Goal: Information Seeking & Learning: Obtain resource

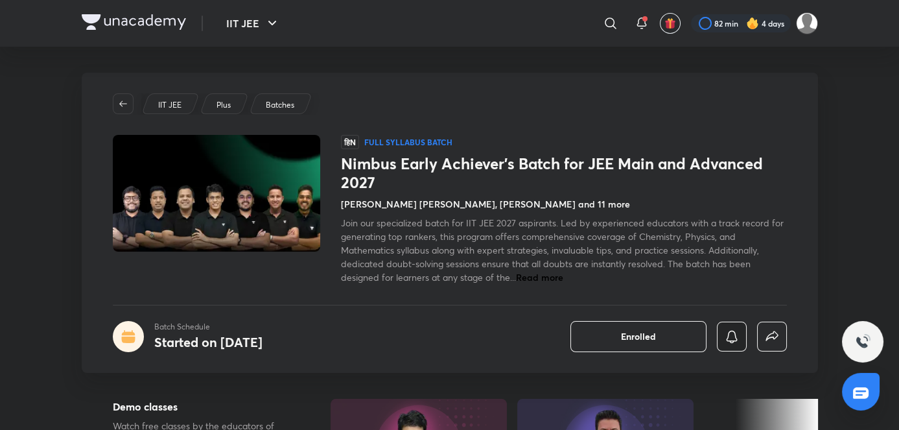
click at [734, 334] on icon "button" at bounding box center [731, 336] width 11 height 12
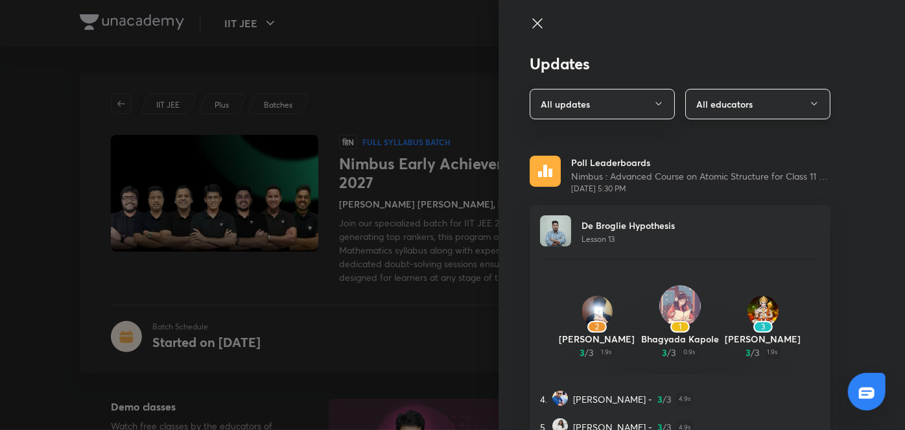
click at [734, 108] on button "All educators" at bounding box center [757, 104] width 145 height 30
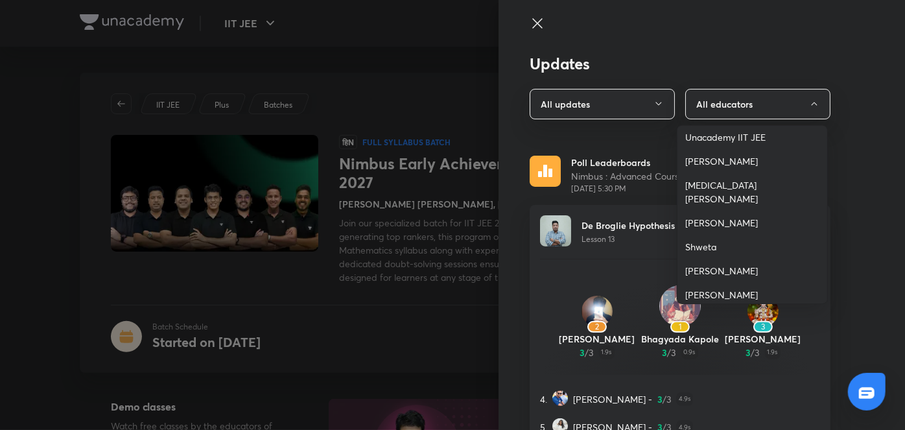
scroll to position [79, 0]
click at [697, 286] on span "Piyush Maheshwari" at bounding box center [752, 293] width 134 height 14
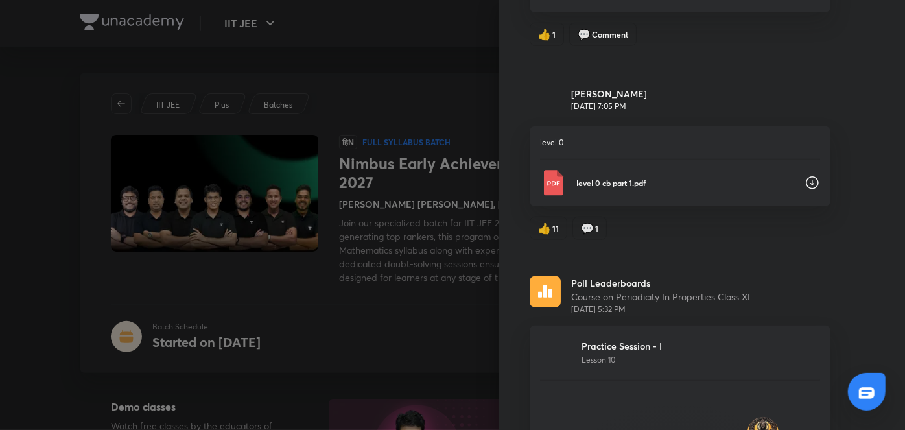
scroll to position [496, 0]
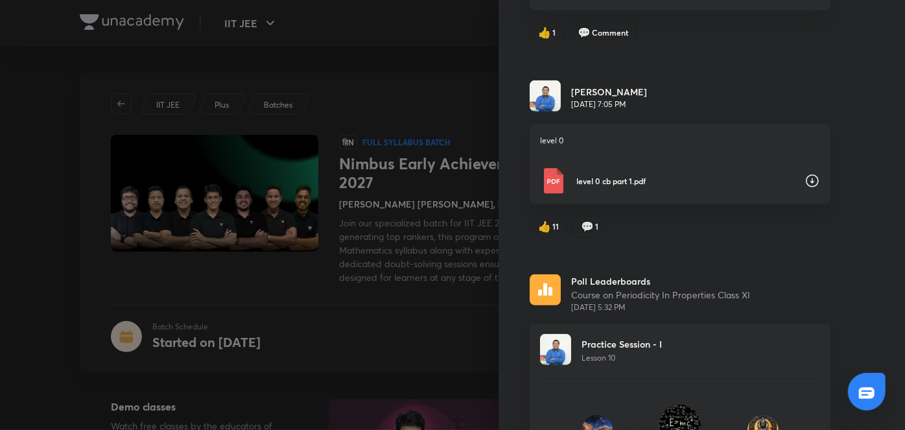
click at [633, 191] on div "level 0 cb part 1.pdf" at bounding box center [680, 181] width 280 height 26
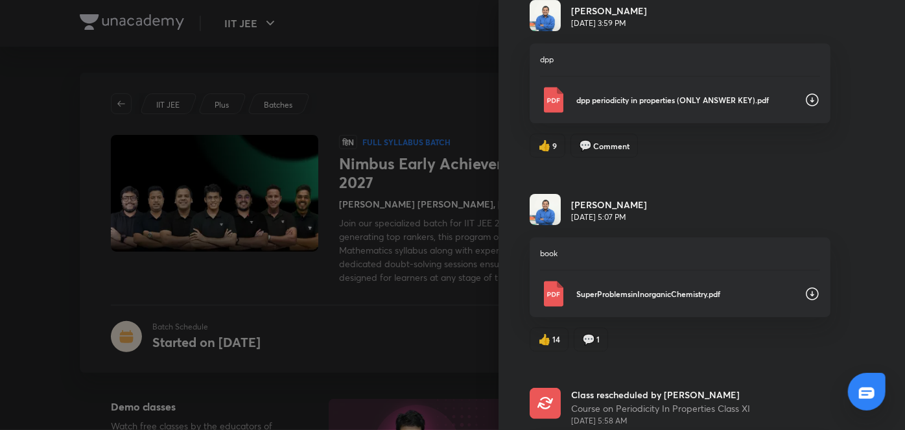
scroll to position [2391, 0]
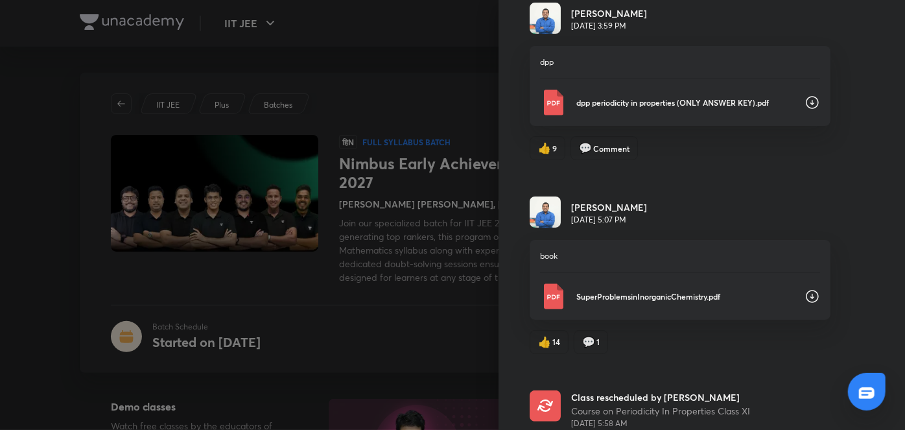
click at [651, 107] on div "dpp periodicity in properties (ONLY ANSWER KEY).pdf" at bounding box center [680, 102] width 280 height 26
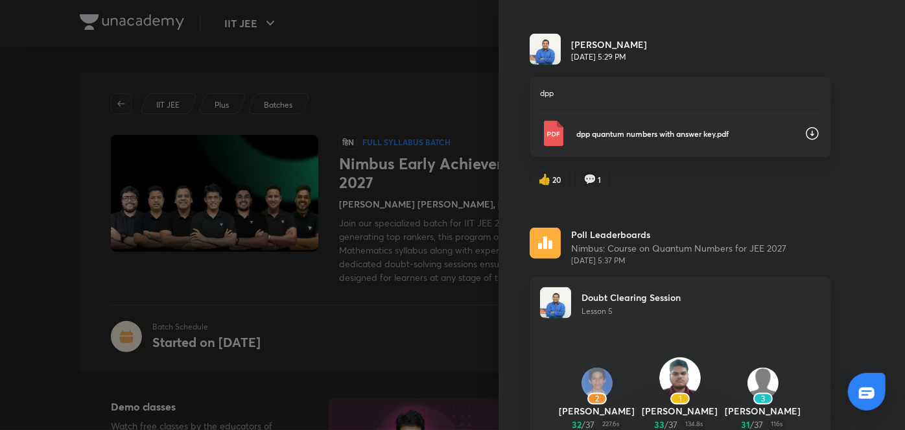
scroll to position [3137, 0]
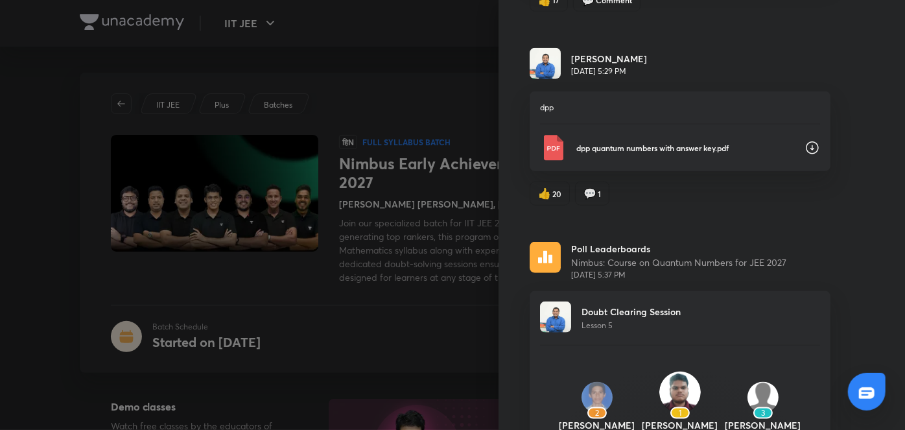
click at [757, 135] on div "dpp quantum numbers with answer key.pdf" at bounding box center [680, 148] width 280 height 26
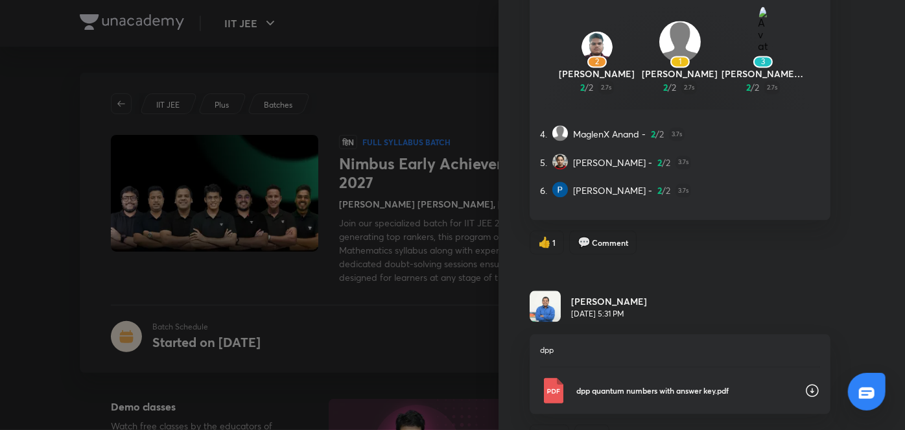
scroll to position [3923, 0]
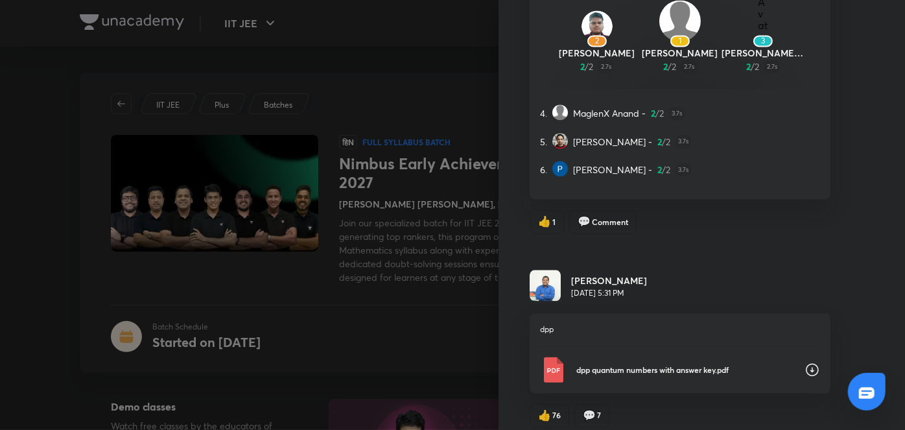
click at [621, 356] on div "dpp quantum numbers with answer key.pdf" at bounding box center [680, 369] width 280 height 26
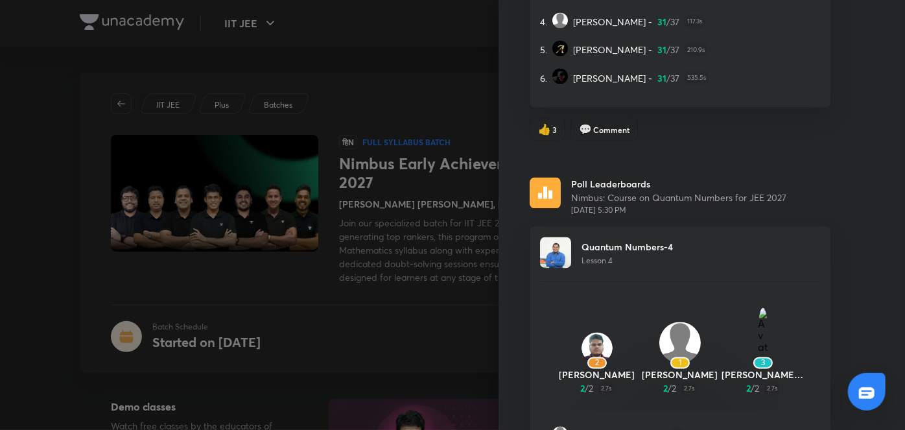
scroll to position [3573, 0]
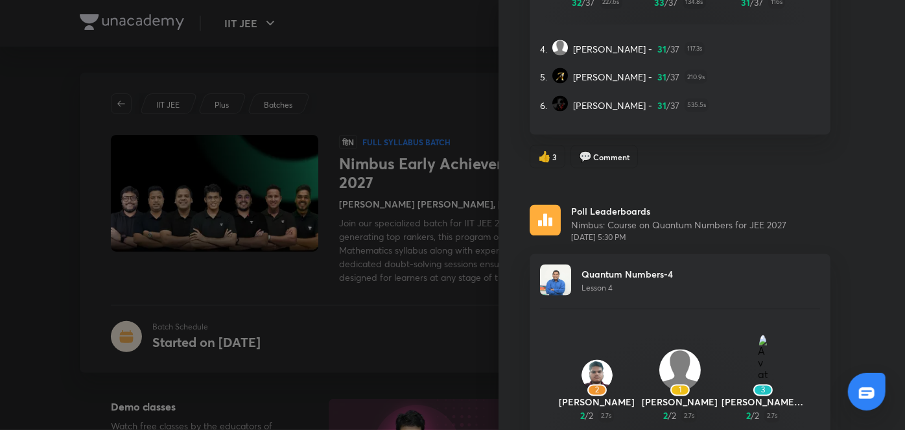
click at [821, 235] on div "Updates All updates Piyush Maheshwari Class rescheduled by Piyush Maheshwari Co…" at bounding box center [701, 215] width 406 height 430
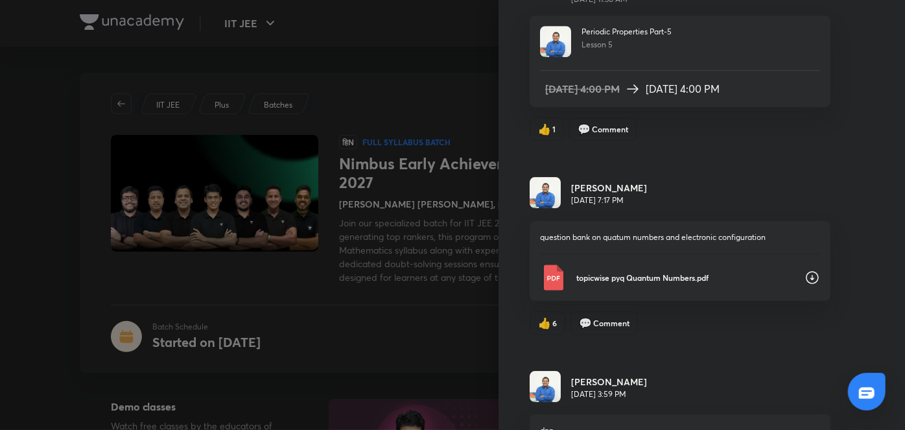
scroll to position [2050, 0]
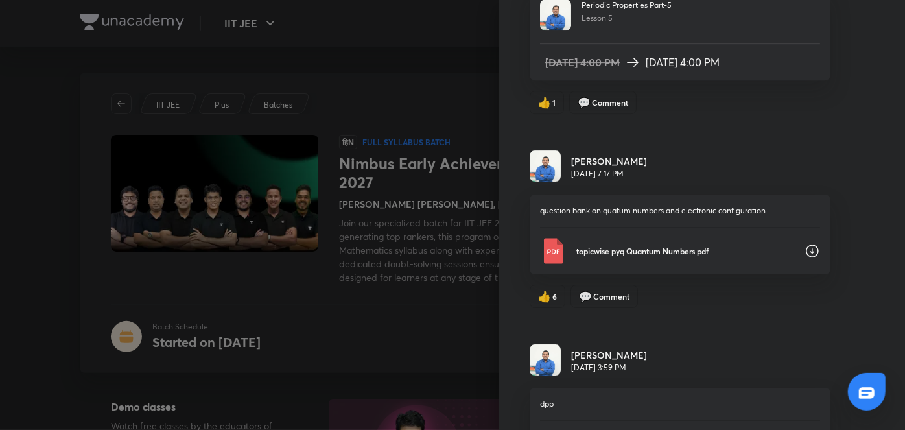
click at [696, 238] on div "topicwise pyq Quantum Numbers.pdf" at bounding box center [680, 251] width 280 height 26
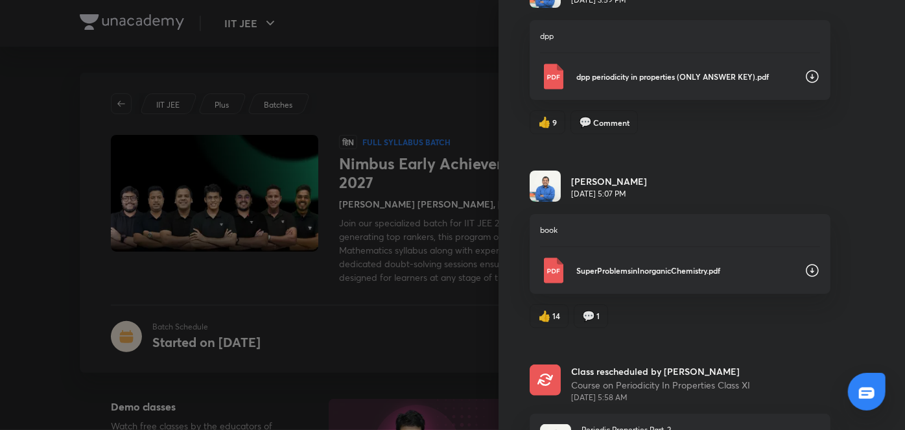
scroll to position [2469, 0]
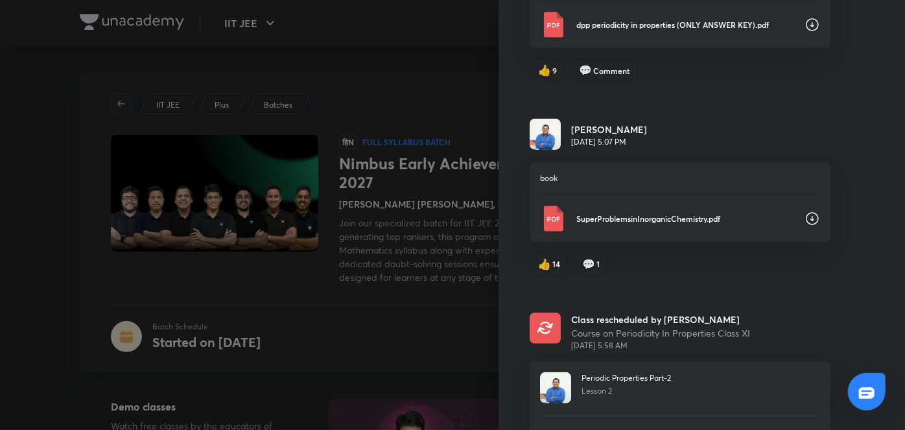
click at [645, 215] on p "SuperProblemsinInorganicChemistry.pdf" at bounding box center [685, 219] width 218 height 12
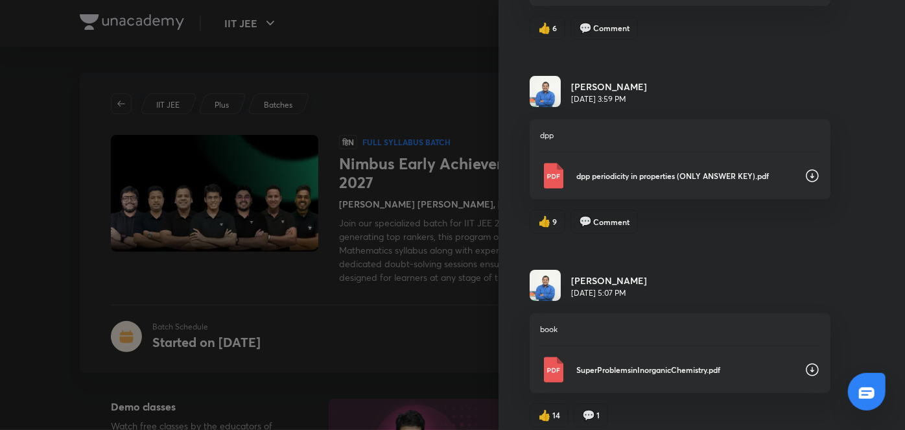
scroll to position [2317, 0]
click at [643, 153] on div "dpp dpp periodicity in properties (ONLY ANSWER KEY).pdf" at bounding box center [679, 160] width 301 height 80
click at [640, 170] on p "dpp periodicity in properties (ONLY ANSWER KEY).pdf" at bounding box center [685, 176] width 218 height 12
click at [605, 237] on div "Updates All updates Piyush Maheshwari Class rescheduled by Piyush Maheshwari Co…" at bounding box center [701, 215] width 406 height 430
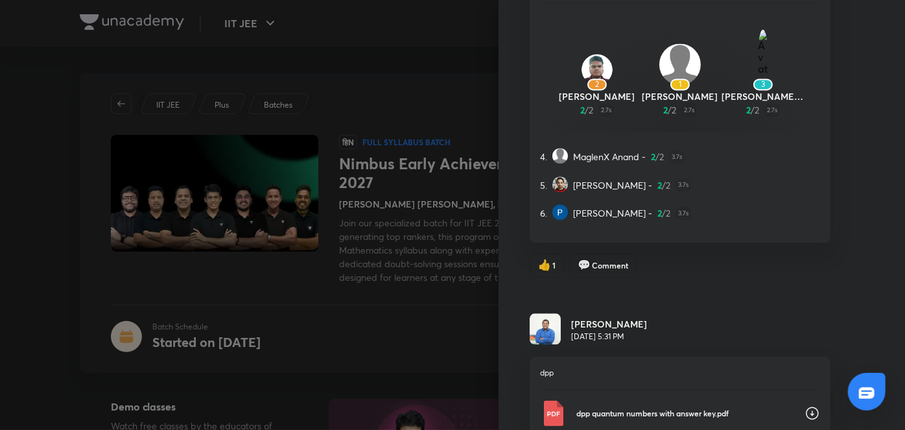
scroll to position [3923, 0]
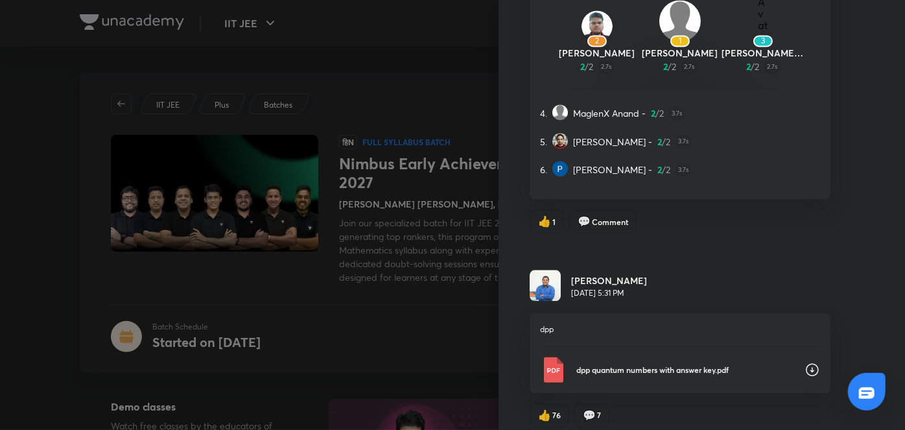
click at [594, 364] on p "dpp quantum numbers with answer key.pdf" at bounding box center [685, 370] width 218 height 12
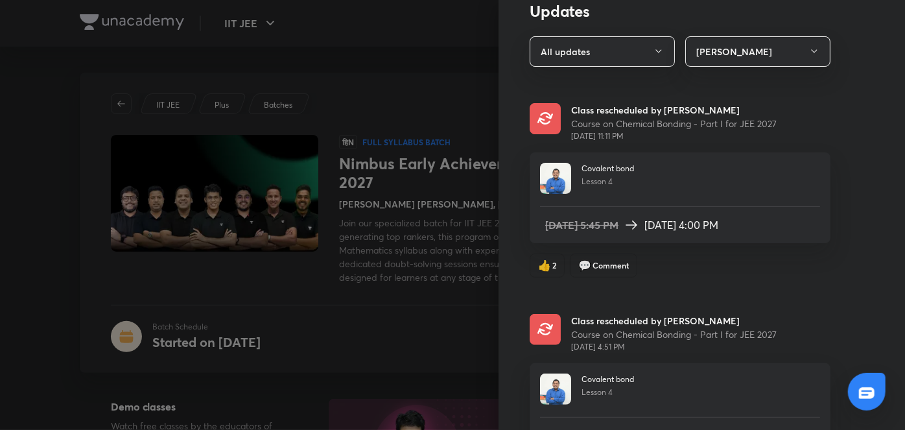
scroll to position [0, 0]
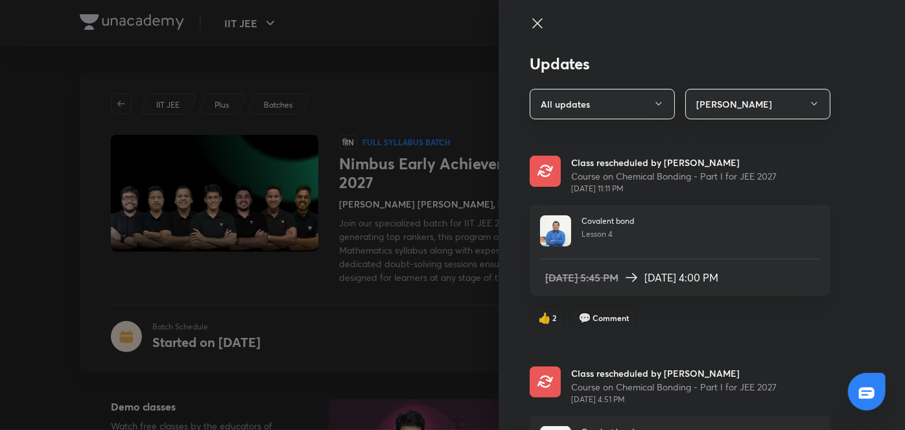
click at [702, 108] on button "Piyush Maheshwari" at bounding box center [757, 104] width 145 height 30
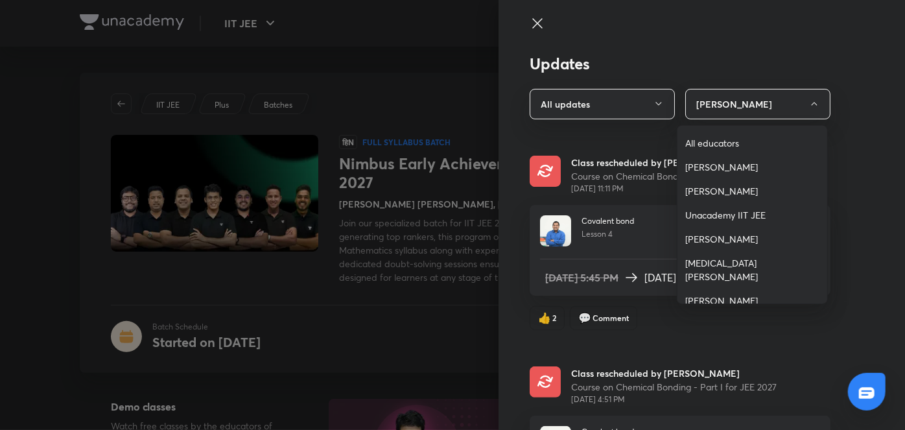
click at [553, 301] on div at bounding box center [452, 215] width 905 height 430
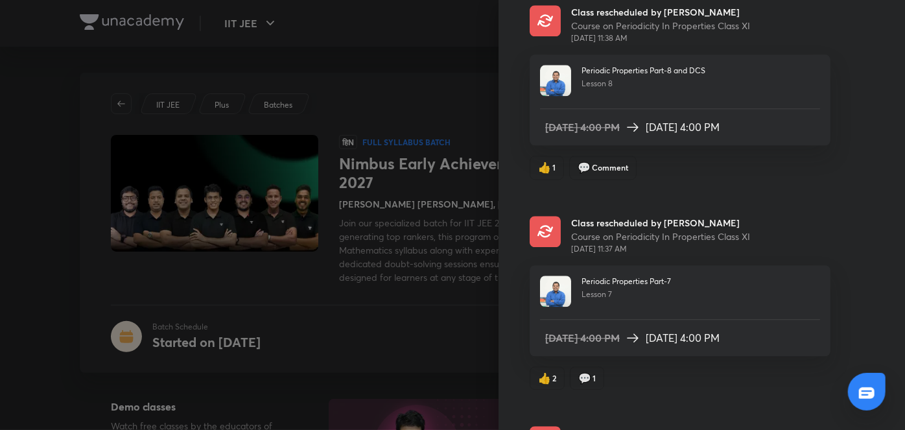
scroll to position [1569, 0]
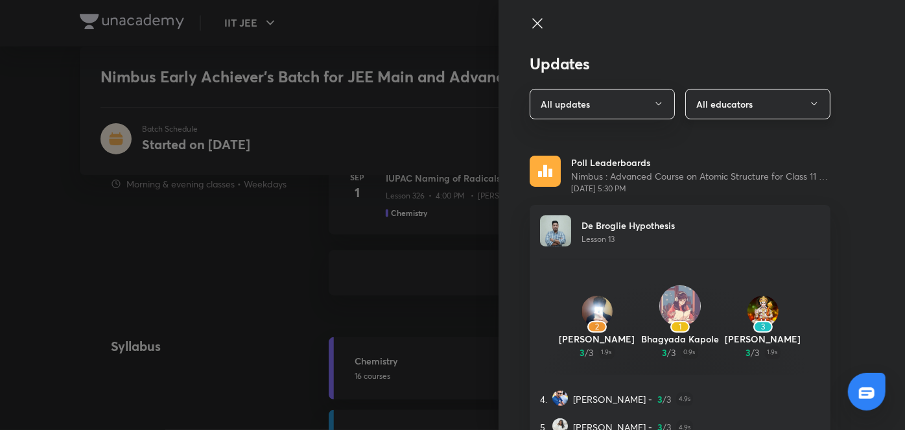
click at [729, 105] on button "All educators" at bounding box center [757, 104] width 145 height 30
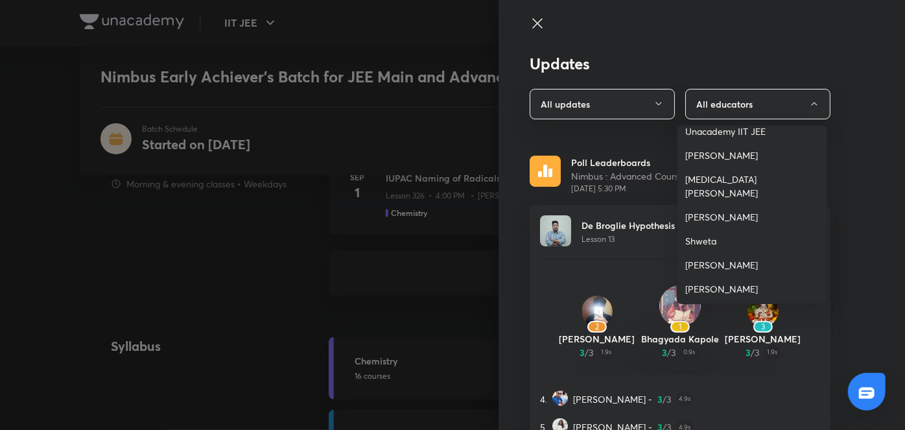
scroll to position [120, 0]
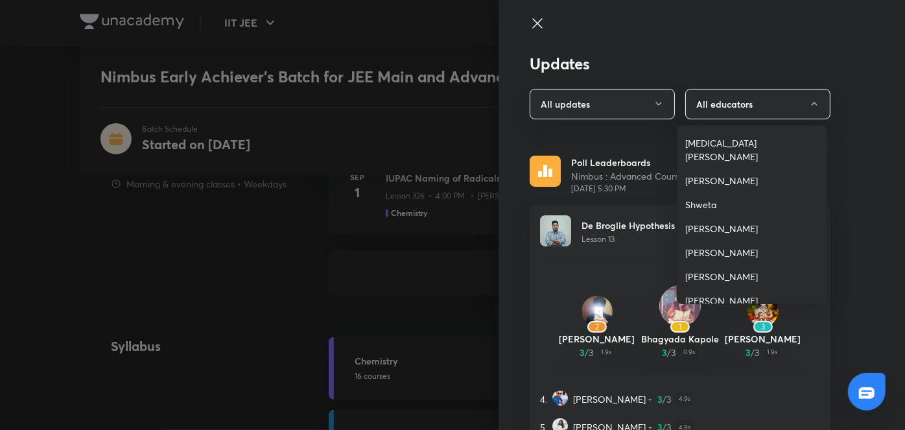
click at [714, 246] on span "Piyush Maheshwari" at bounding box center [752, 253] width 134 height 14
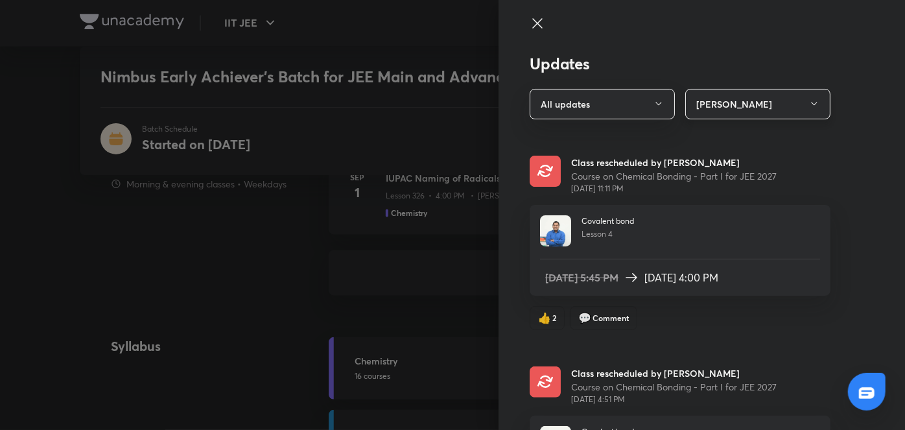
click at [708, 99] on button "Piyush Maheshwari" at bounding box center [757, 104] width 145 height 30
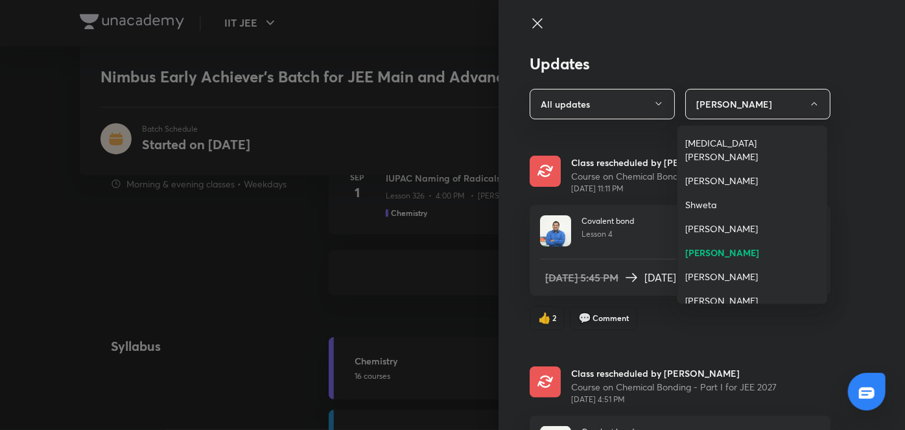
click at [712, 270] on span "Brijesh Jindal" at bounding box center [752, 277] width 134 height 14
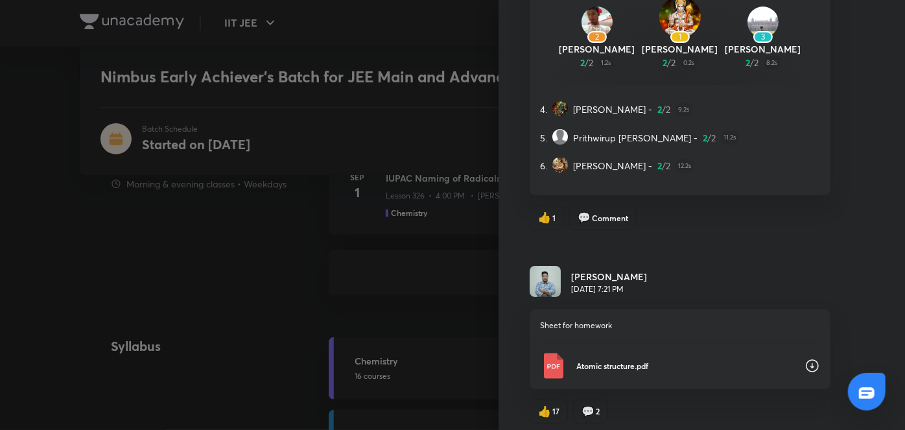
scroll to position [2349, 0]
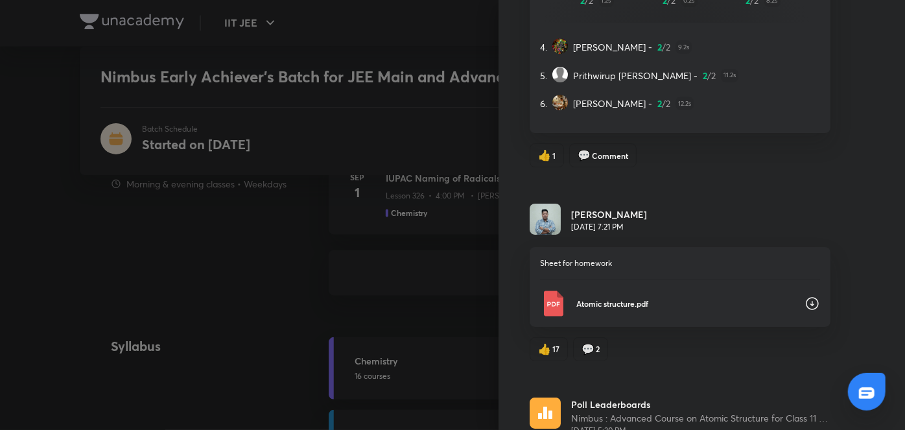
click at [615, 306] on div "Atomic structure.pdf" at bounding box center [680, 303] width 280 height 26
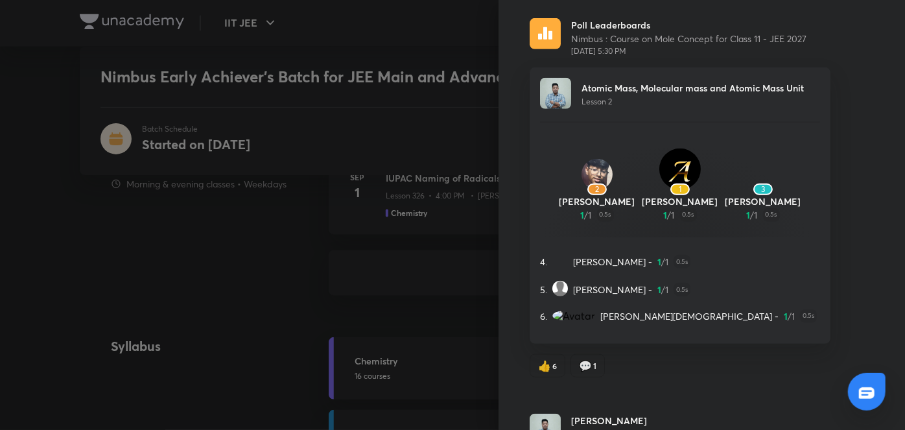
scroll to position [8299, 0]
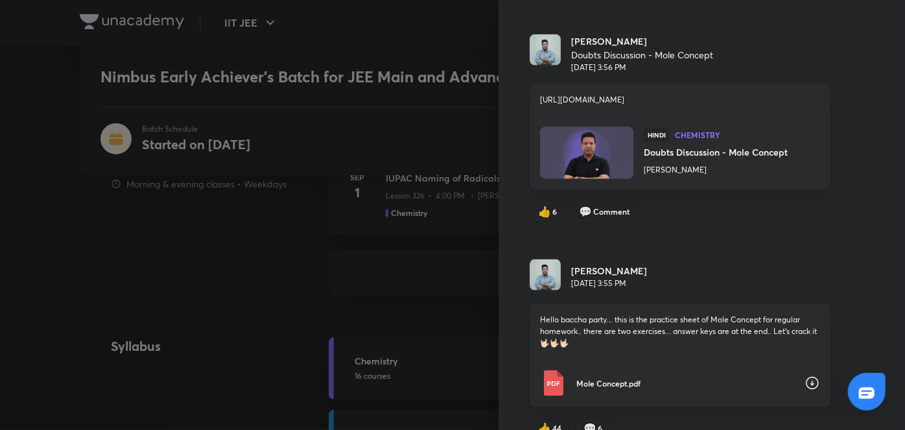
click at [705, 342] on div "Hello baccha party... this is the practice sheet of Mole Concept for regular ho…" at bounding box center [679, 354] width 301 height 103
click at [758, 377] on p "Mole Concept.pdf" at bounding box center [685, 383] width 218 height 12
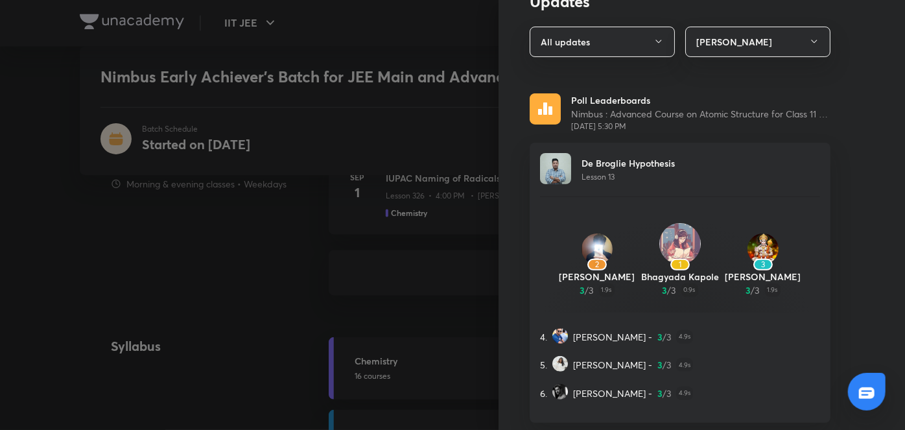
scroll to position [0, 0]
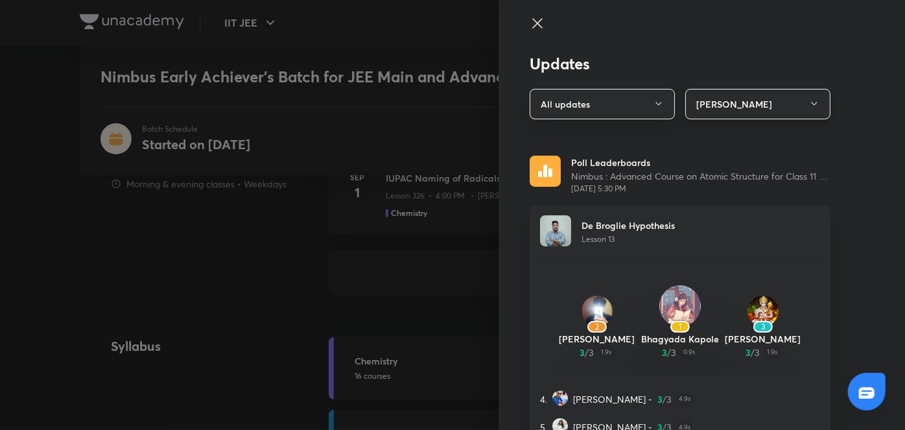
click at [724, 110] on button "Brijesh Jindal" at bounding box center [757, 104] width 145 height 30
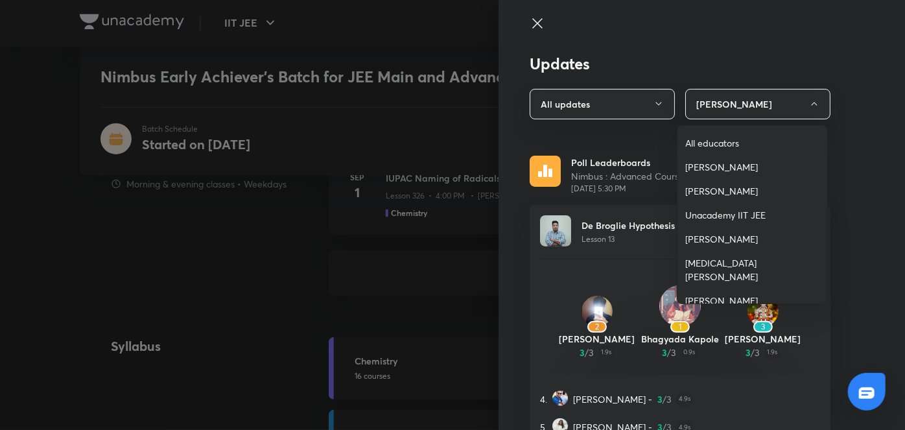
scroll to position [120, 0]
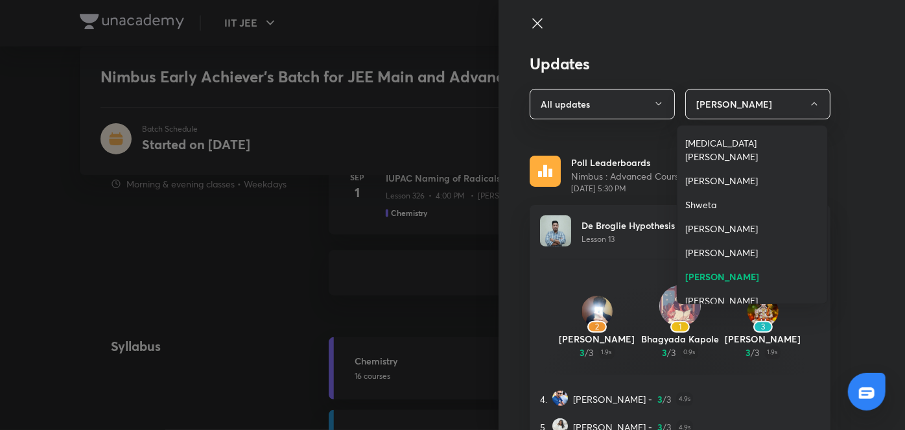
click at [708, 246] on span "Piyush Maheshwari" at bounding box center [752, 253] width 134 height 14
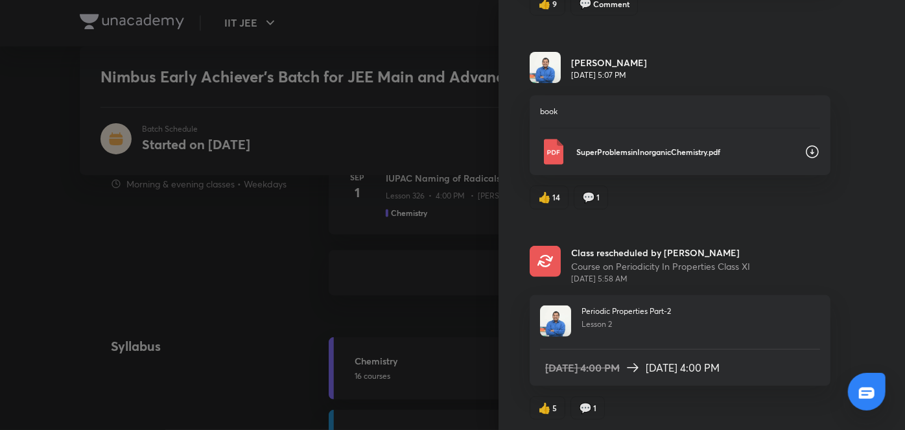
scroll to position [2563, 0]
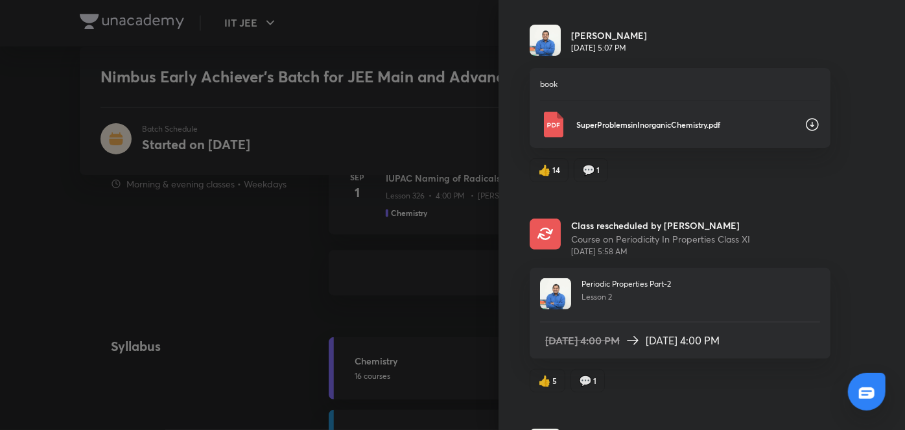
click at [633, 134] on div "book SuperProblemsinInorganicChemistry.pdf" at bounding box center [679, 108] width 301 height 80
click at [631, 126] on div "SuperProblemsinInorganicChemistry.pdf" at bounding box center [680, 124] width 280 height 26
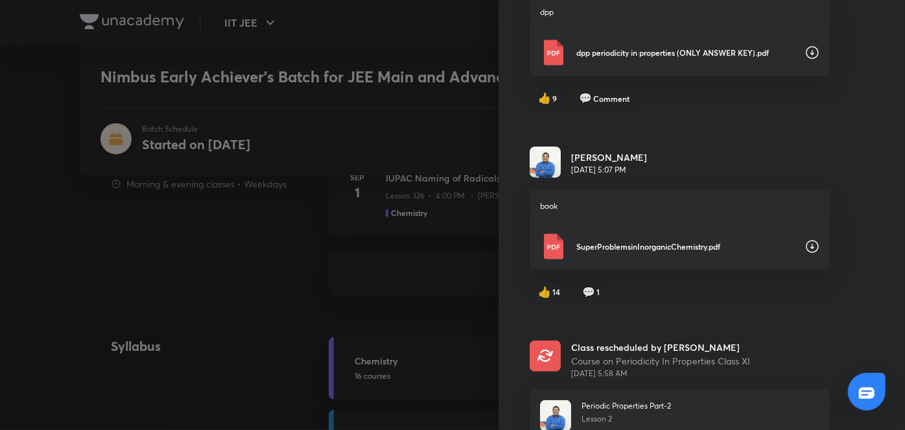
scroll to position [2441, 0]
click at [641, 251] on div "SuperProblemsinInorganicChemistry.pdf" at bounding box center [680, 247] width 280 height 26
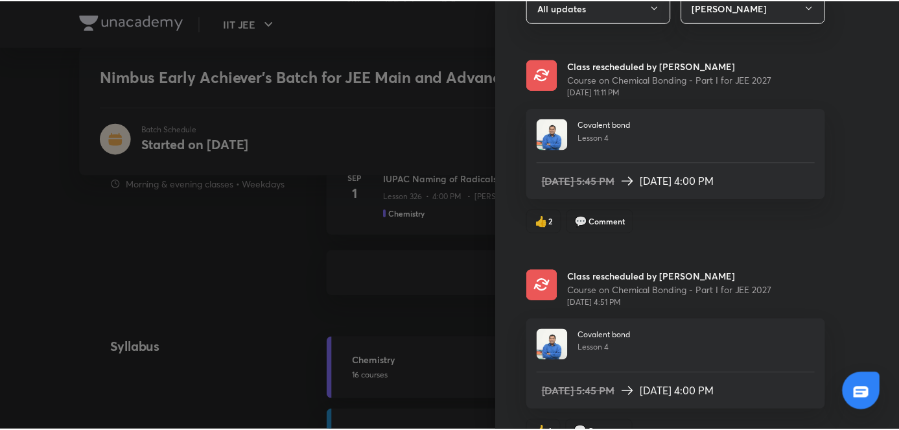
scroll to position [0, 0]
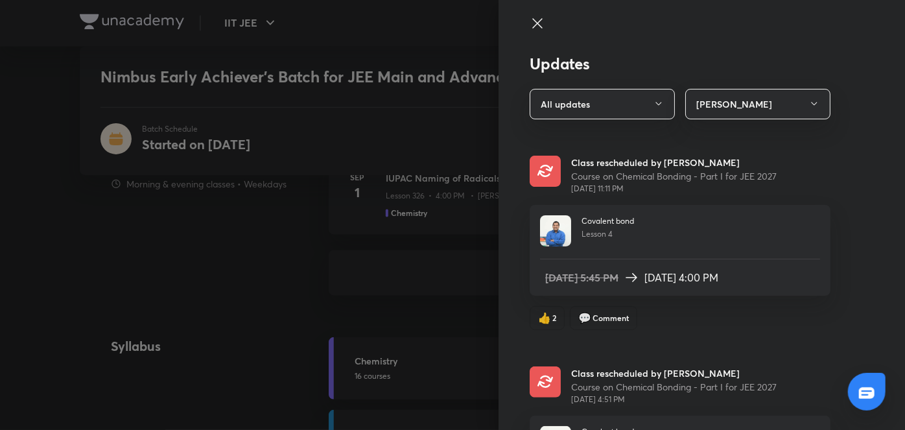
click at [529, 30] on icon at bounding box center [537, 24] width 16 height 16
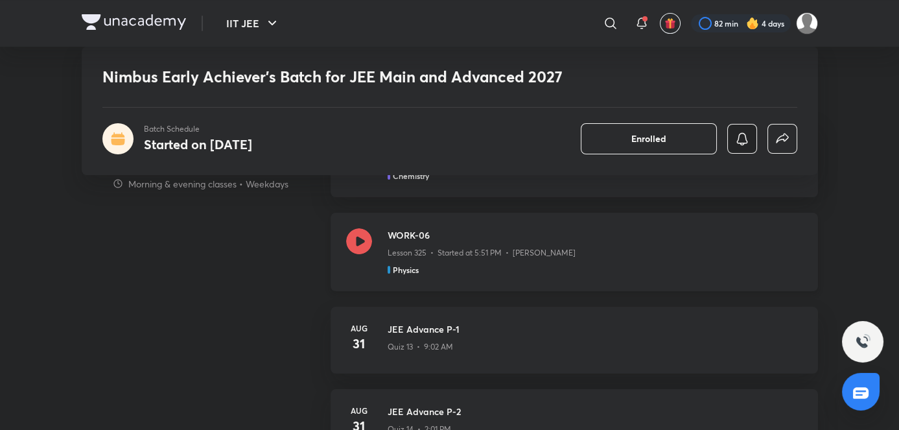
scroll to position [842, 0]
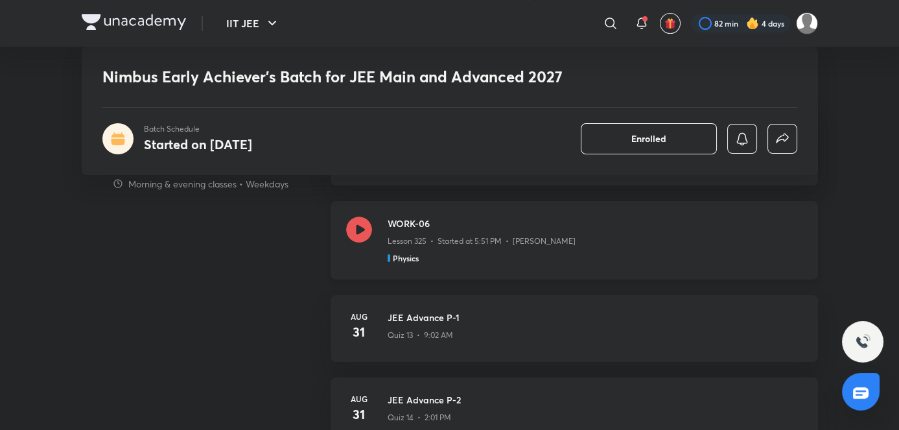
click at [461, 231] on div "Lesson 325 • Started at 5:51 PM • Rahul Yadav" at bounding box center [595, 238] width 415 height 17
click at [590, 362] on link "Aug 31 JEE Advance P-1 Quiz 13 • 9:02 AM" at bounding box center [574, 336] width 487 height 82
click at [544, 342] on div "JEE Advance P-1 Quiz 13 • 9:02 AM" at bounding box center [595, 328] width 415 height 36
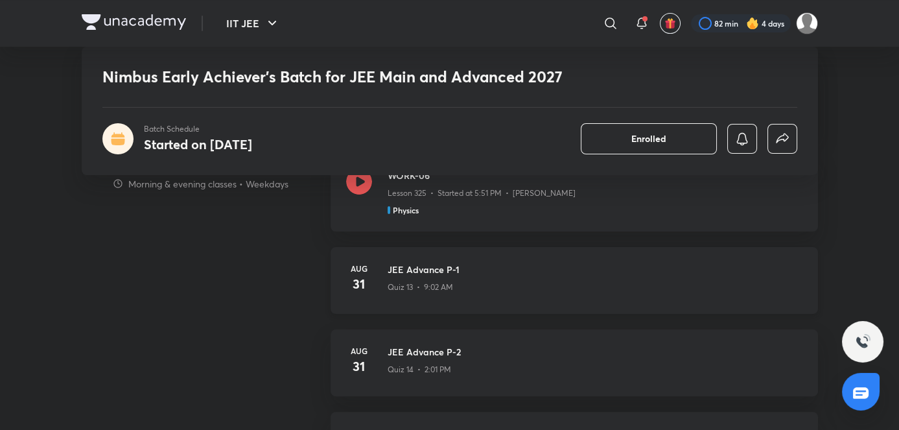
scroll to position [891, 0]
click at [496, 211] on div "Physics" at bounding box center [595, 209] width 415 height 12
